Goal: Task Accomplishment & Management: Complete application form

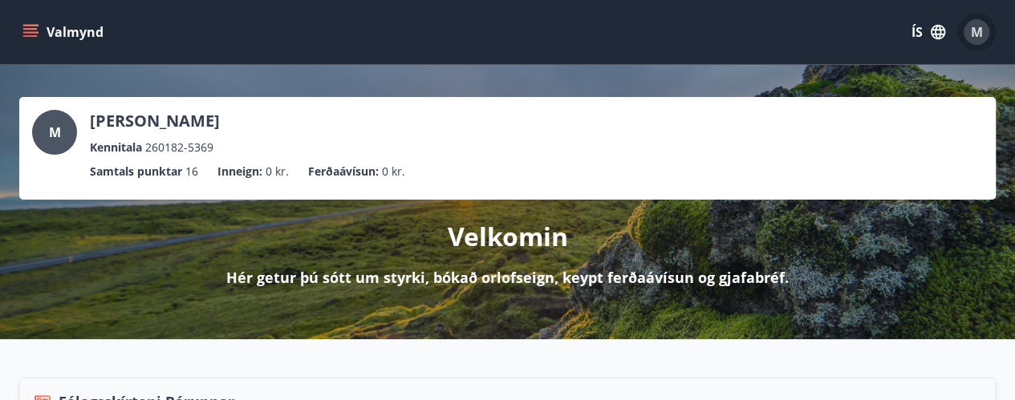
click at [985, 32] on div "M" at bounding box center [977, 32] width 26 height 26
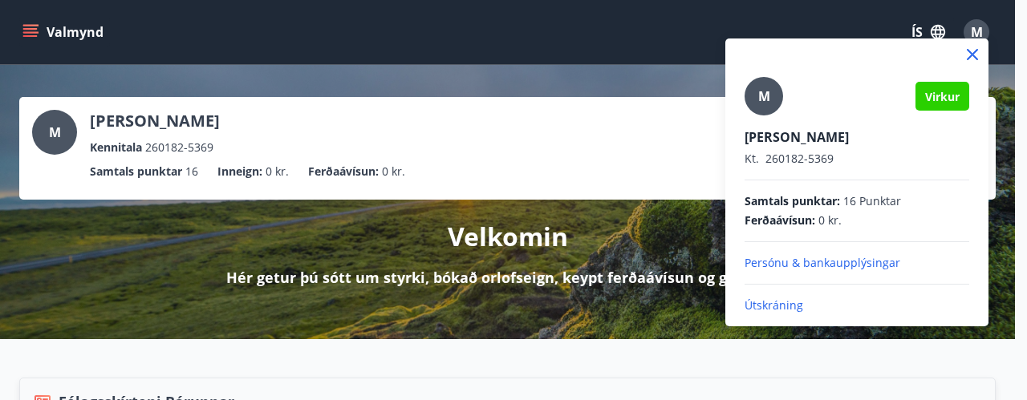
click at [972, 53] on icon at bounding box center [972, 54] width 11 height 11
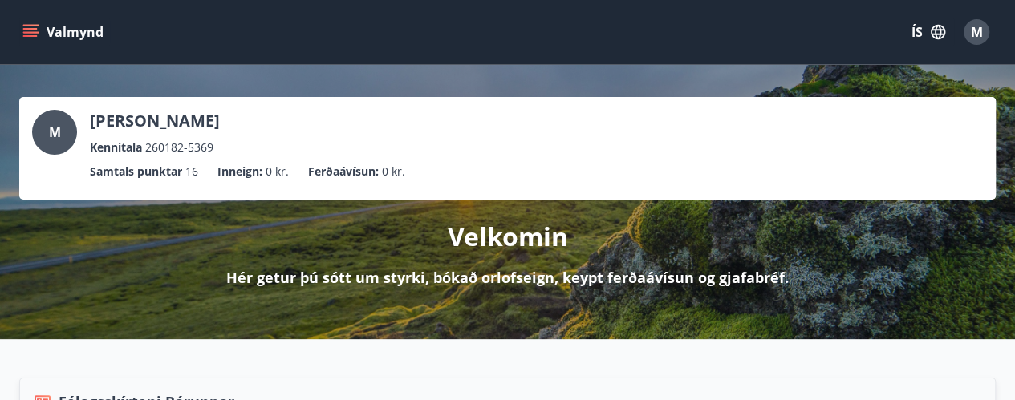
click at [22, 25] on button "Valmynd" at bounding box center [64, 32] width 91 height 29
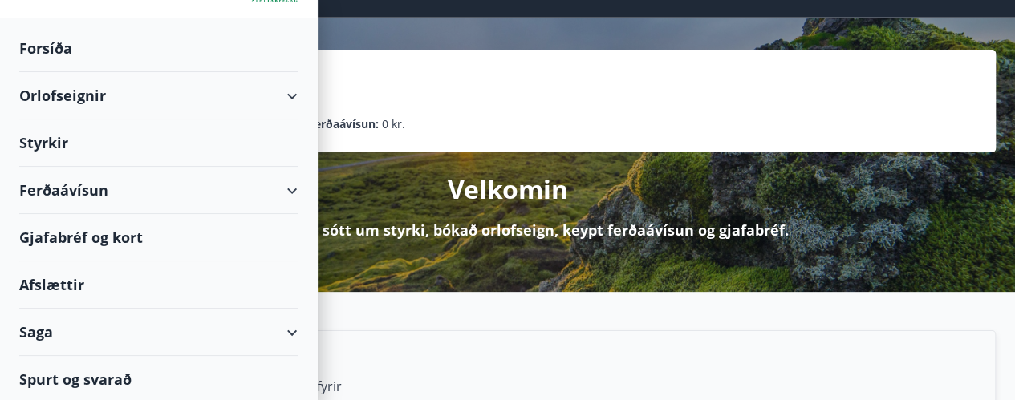
scroll to position [80, 0]
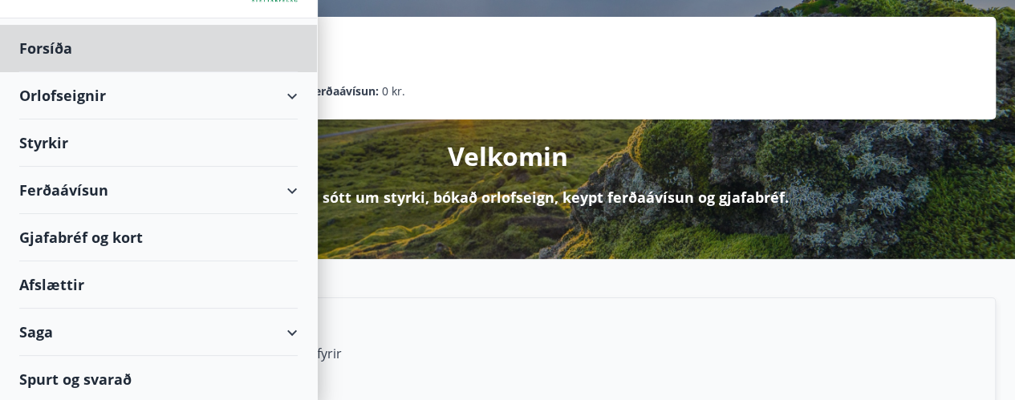
click at [59, 145] on div "Styrkir" at bounding box center [158, 143] width 278 height 47
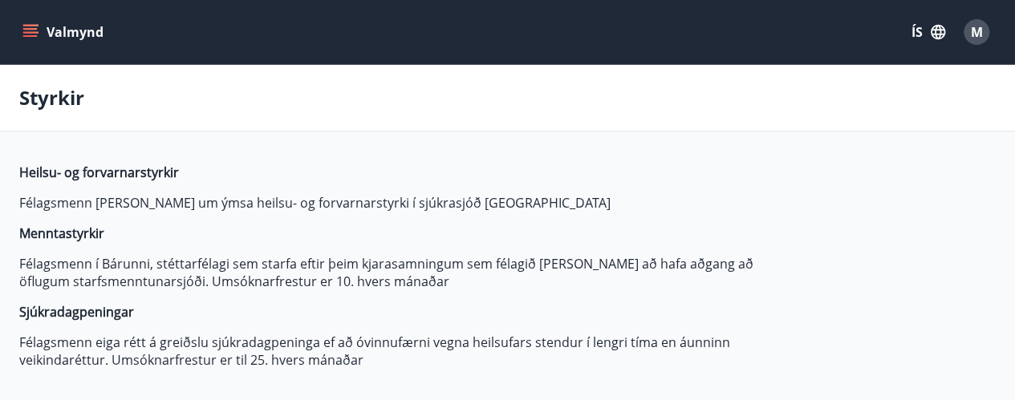
type input "***"
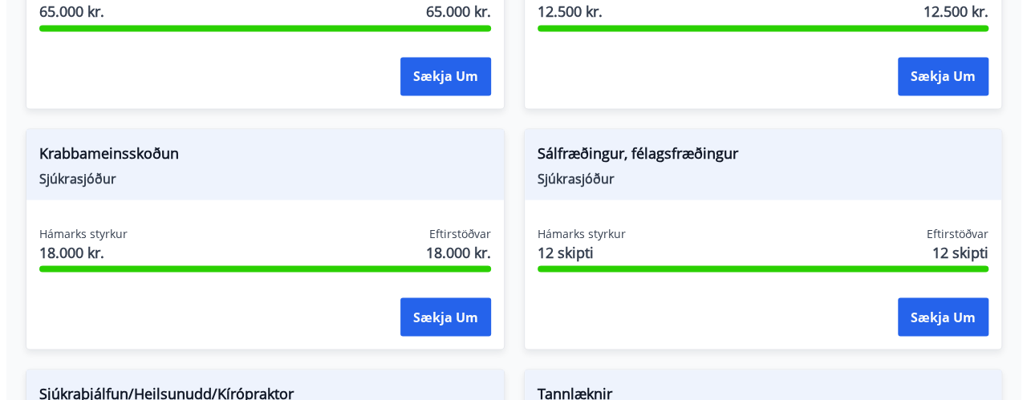
scroll to position [1445, 0]
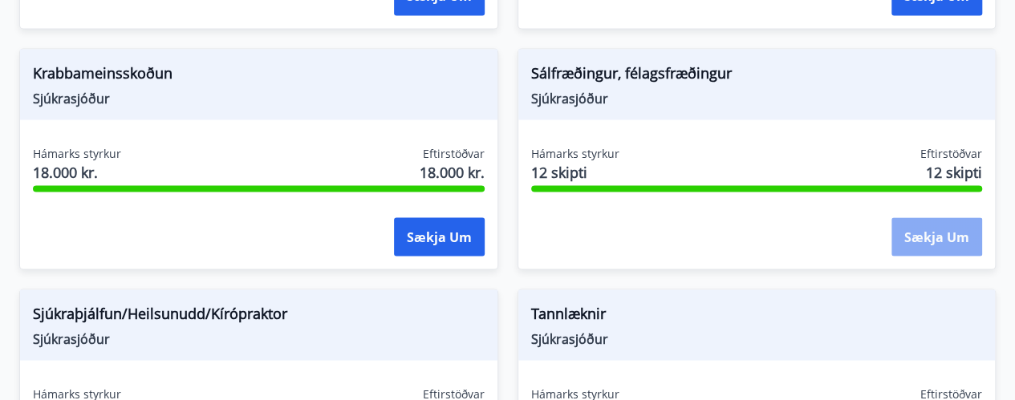
click at [926, 241] on button "Sækja um" at bounding box center [937, 236] width 91 height 39
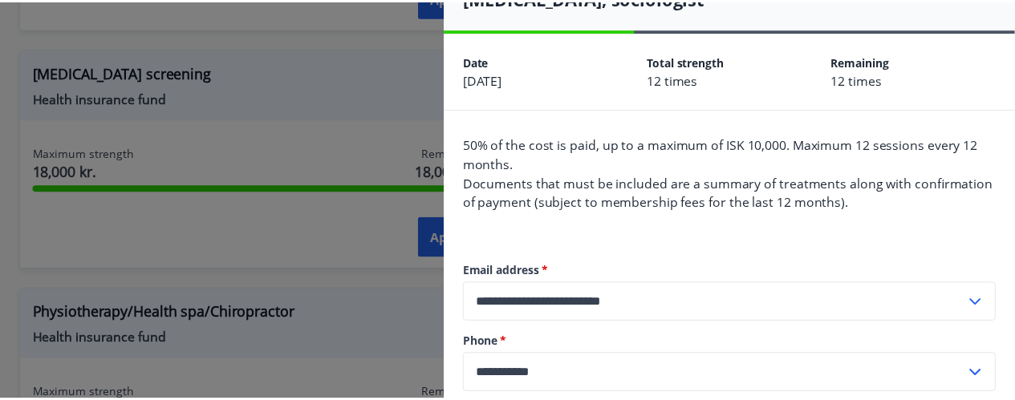
scroll to position [0, 0]
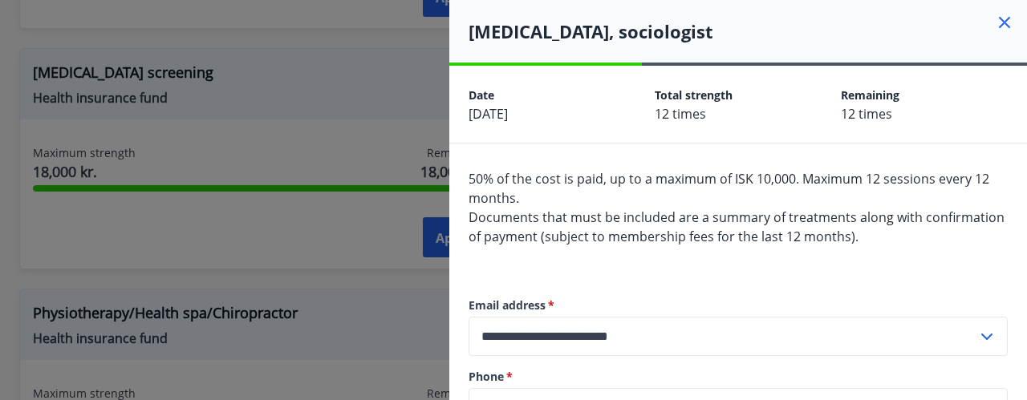
click at [351, 240] on div at bounding box center [513, 200] width 1027 height 400
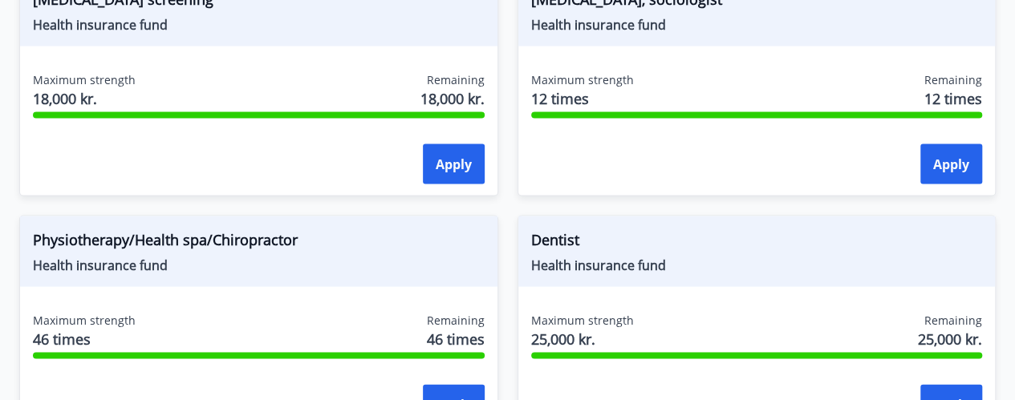
scroll to position [1685, 0]
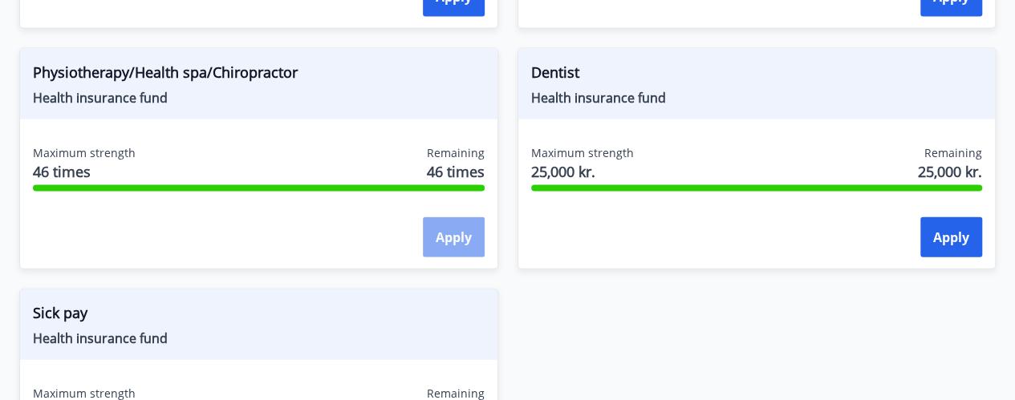
click at [446, 230] on font "Apply" at bounding box center [454, 239] width 36 height 18
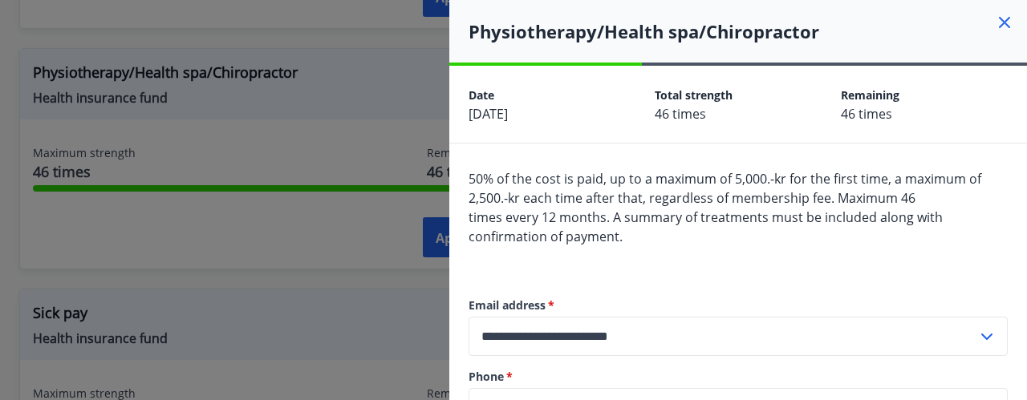
click at [213, 129] on div at bounding box center [513, 200] width 1027 height 400
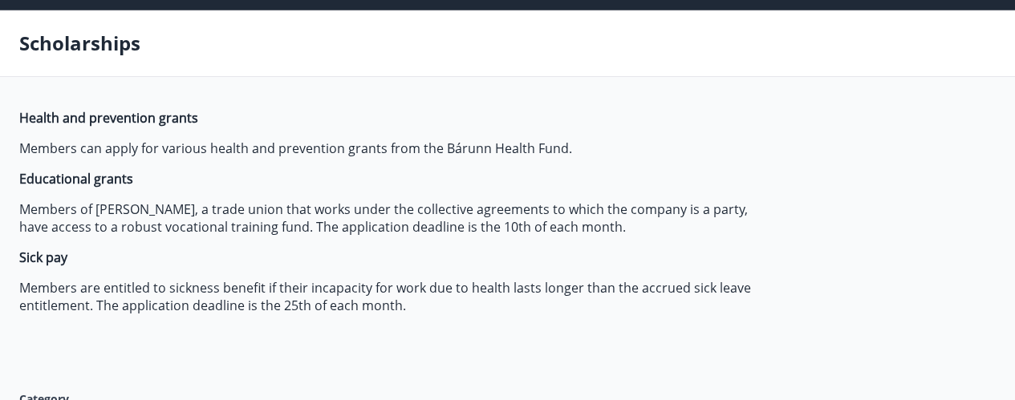
scroll to position [0, 0]
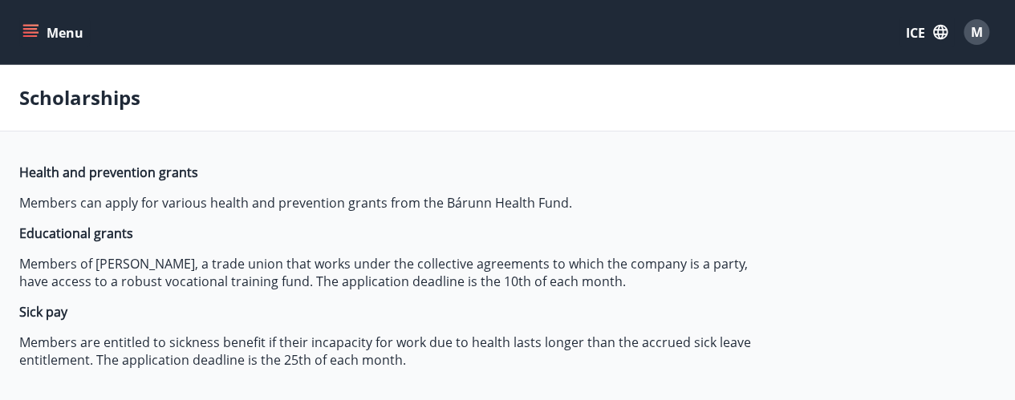
click at [977, 39] on span "M" at bounding box center [977, 32] width 12 height 18
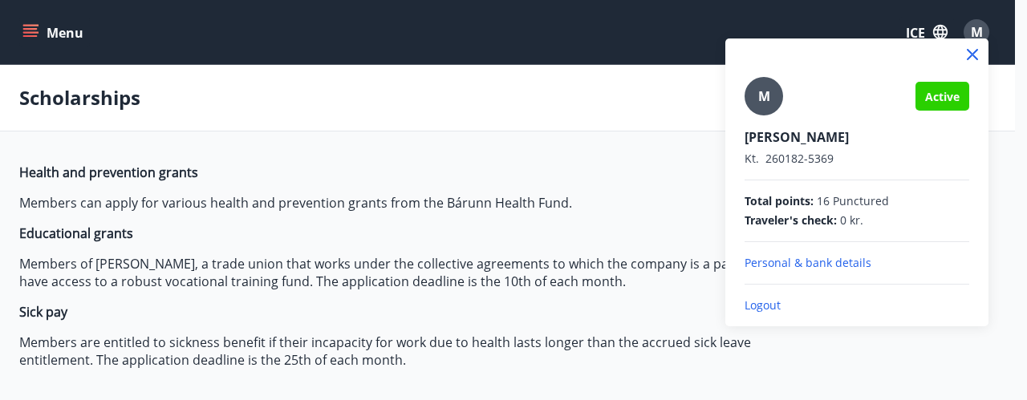
click at [499, 309] on div at bounding box center [513, 200] width 1027 height 400
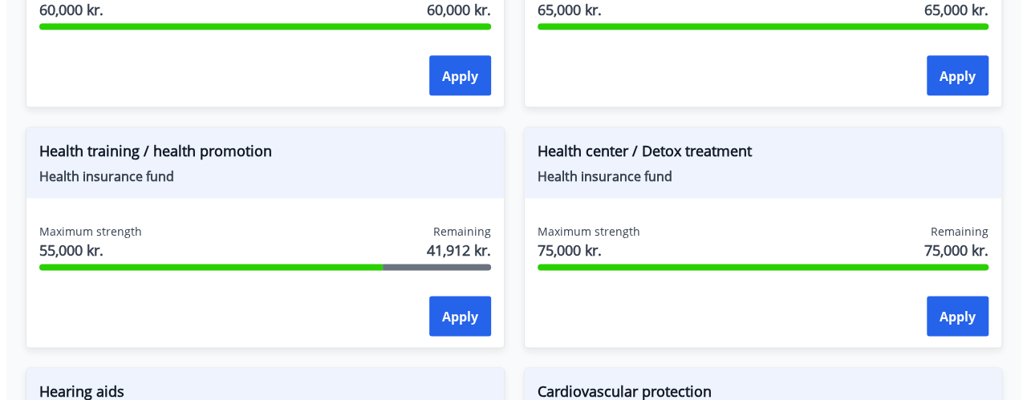
scroll to position [883, 0]
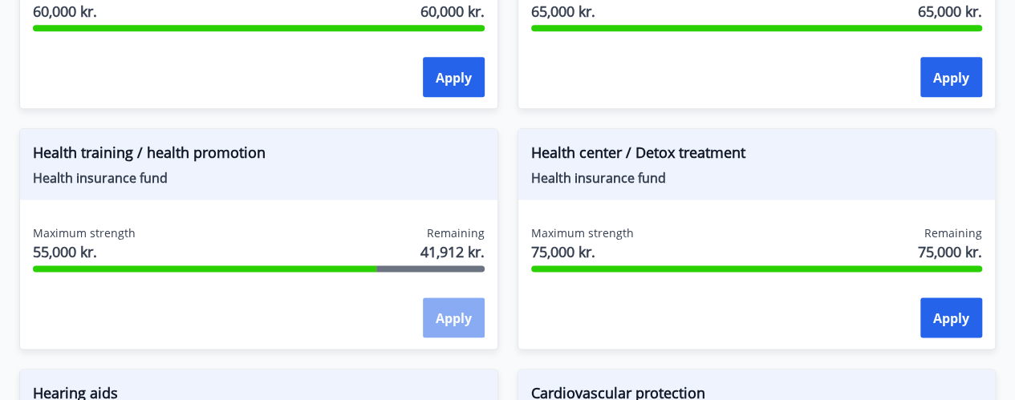
click at [444, 327] on button "Apply" at bounding box center [454, 318] width 62 height 40
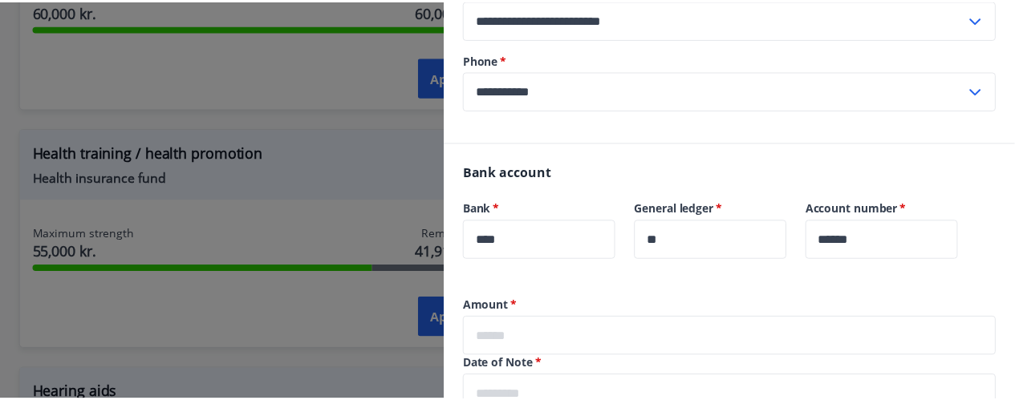
scroll to position [534, 0]
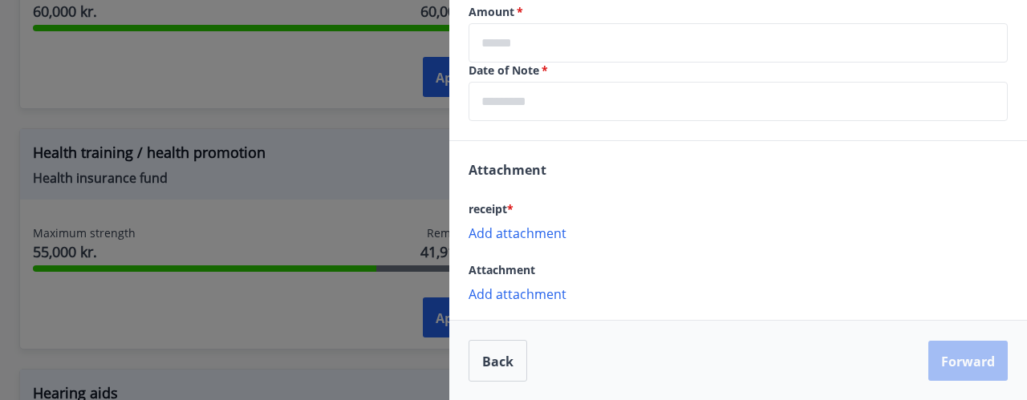
click at [274, 240] on div at bounding box center [513, 200] width 1027 height 400
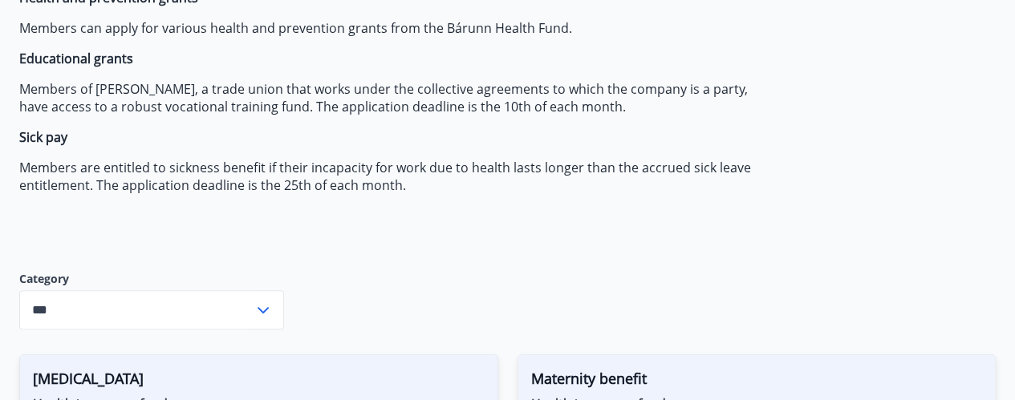
scroll to position [0, 0]
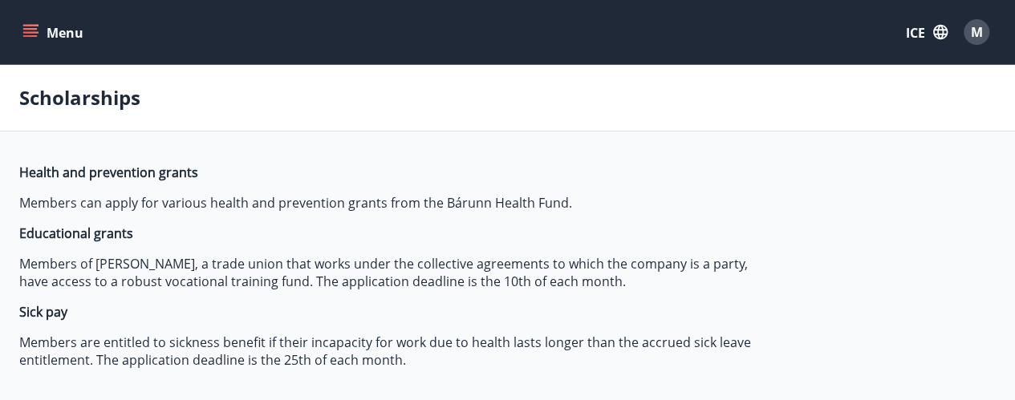
click at [72, 28] on font "Menu" at bounding box center [65, 33] width 37 height 18
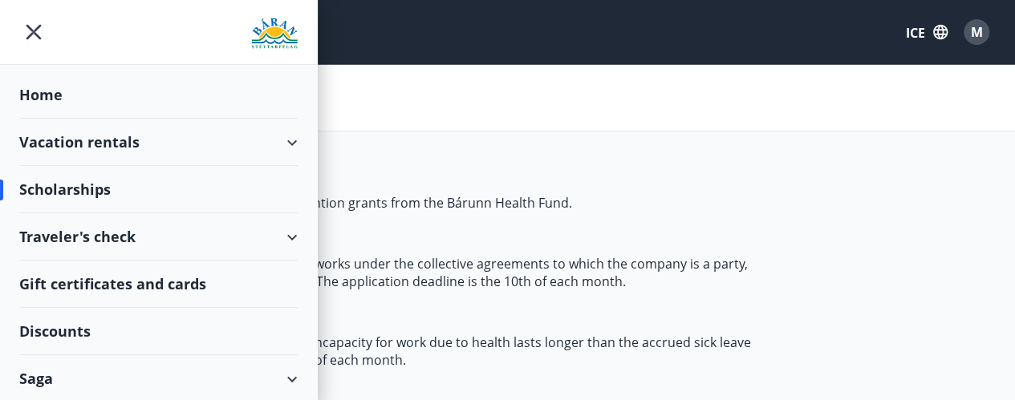
scroll to position [47, 0]
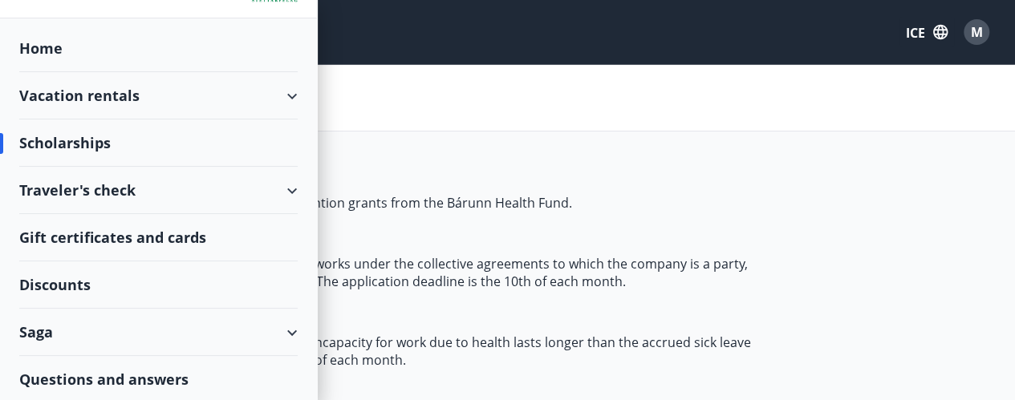
click at [209, 190] on div "Traveler's check" at bounding box center [158, 190] width 278 height 47
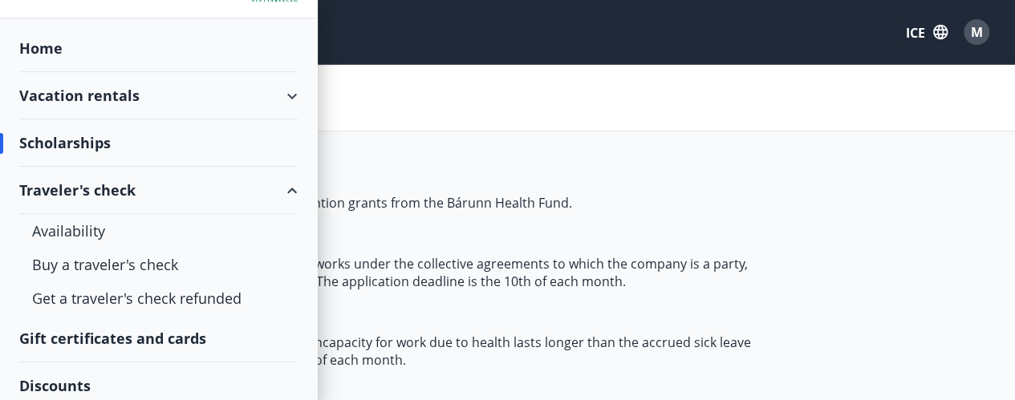
click at [209, 190] on div "Traveler's check" at bounding box center [158, 190] width 278 height 47
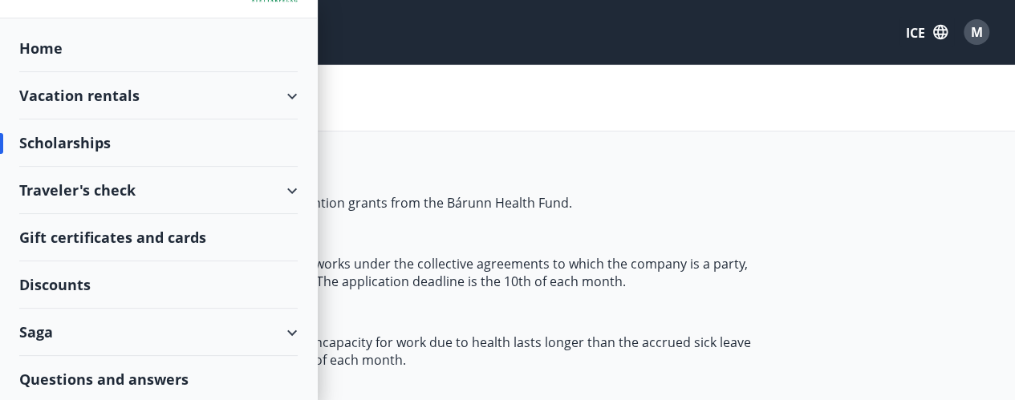
click at [210, 97] on div "Vacation rentals" at bounding box center [158, 95] width 278 height 47
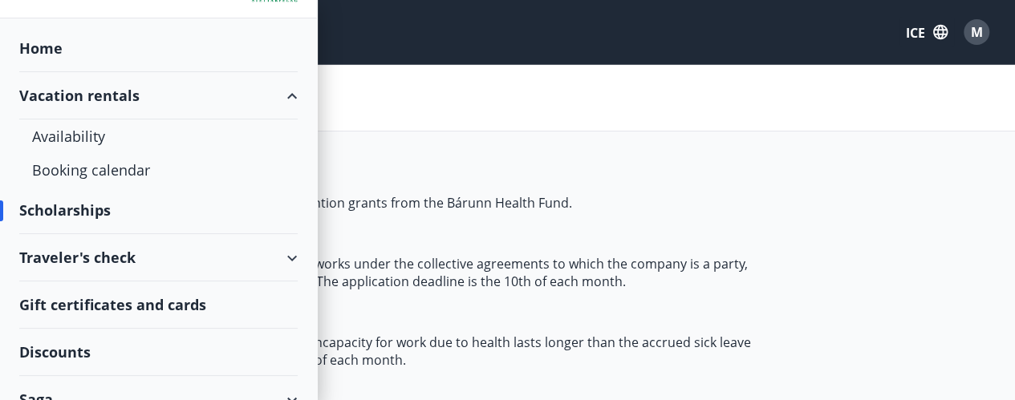
click at [210, 97] on div "Vacation rentals" at bounding box center [158, 95] width 278 height 47
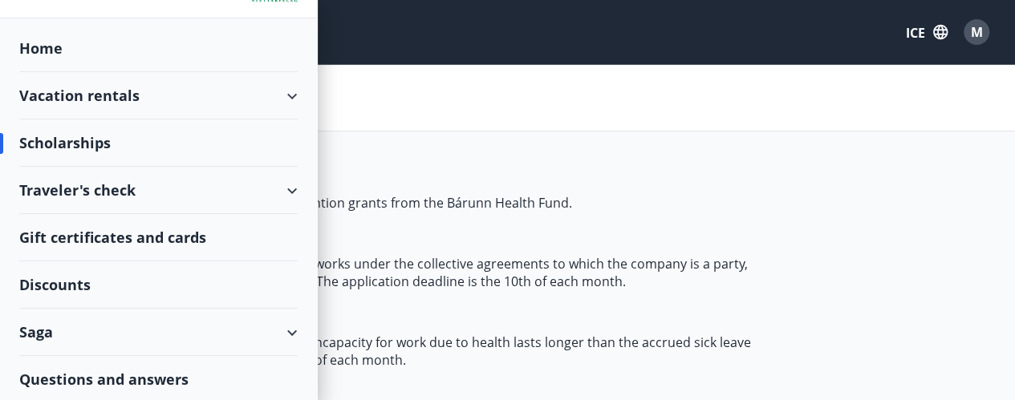
click at [504, 250] on span "Health and prevention grants Members can apply for various health and preventio…" at bounding box center [398, 266] width 758 height 205
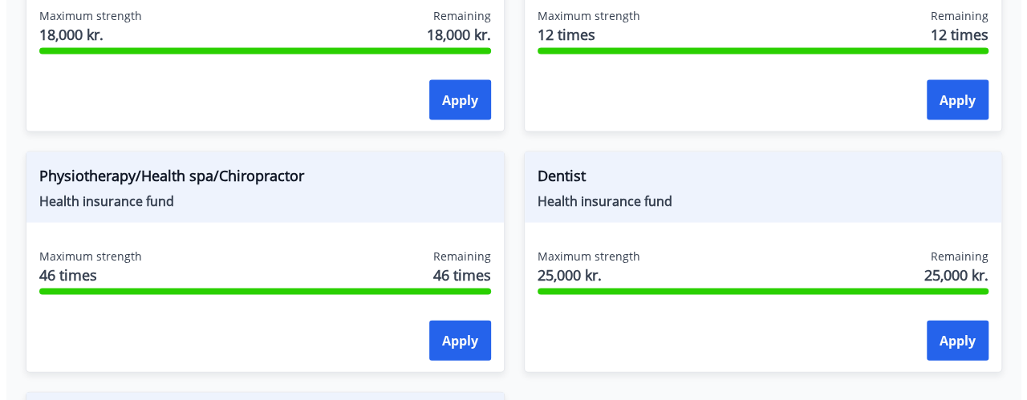
scroll to position [1605, 0]
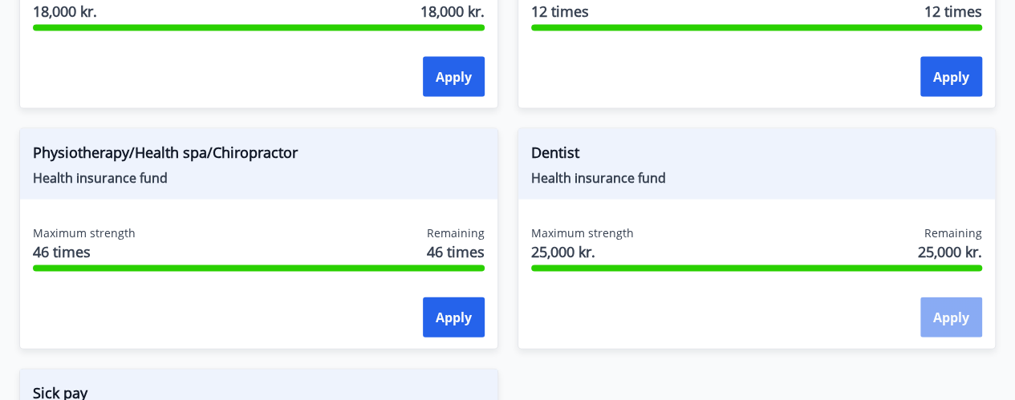
click at [942, 314] on font "Apply" at bounding box center [951, 319] width 36 height 18
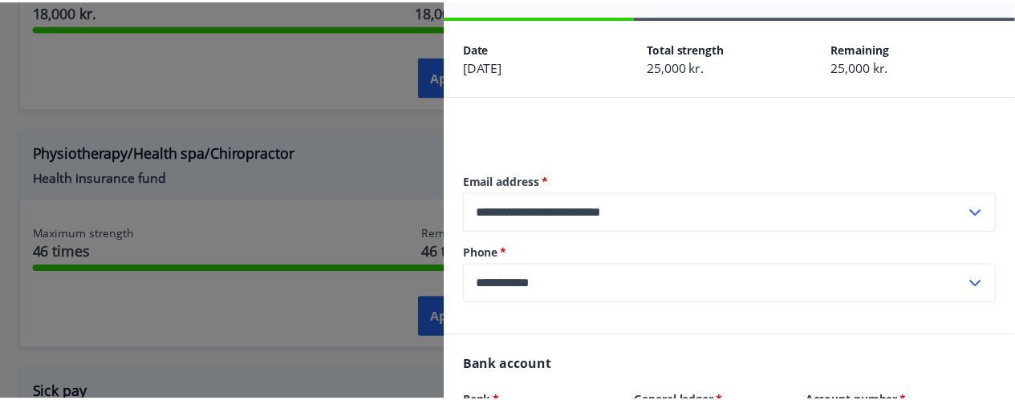
scroll to position [0, 0]
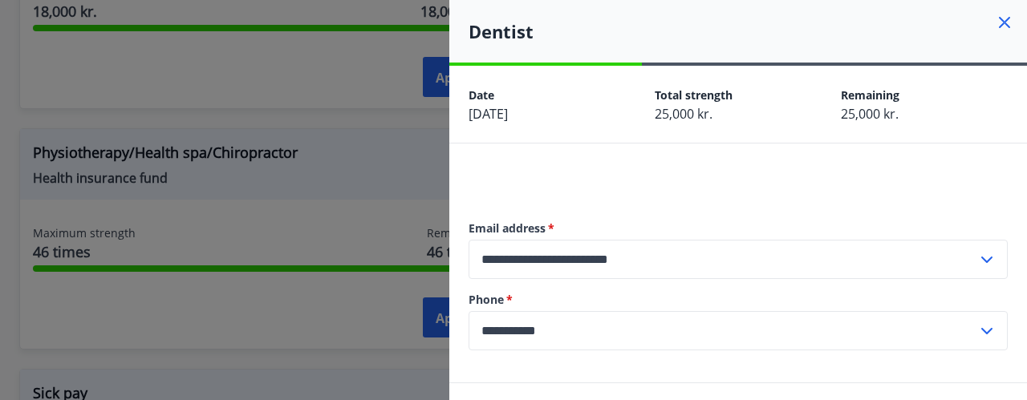
click at [213, 179] on div at bounding box center [513, 200] width 1027 height 400
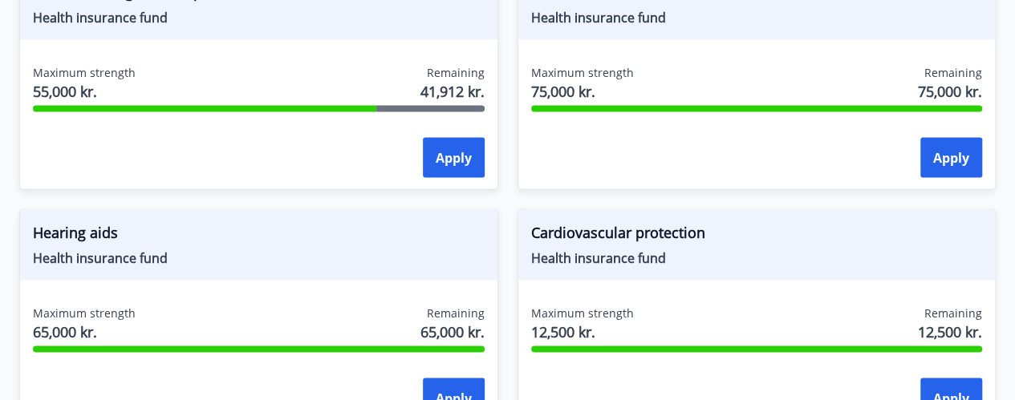
scroll to position [963, 0]
